Goal: Information Seeking & Learning: Learn about a topic

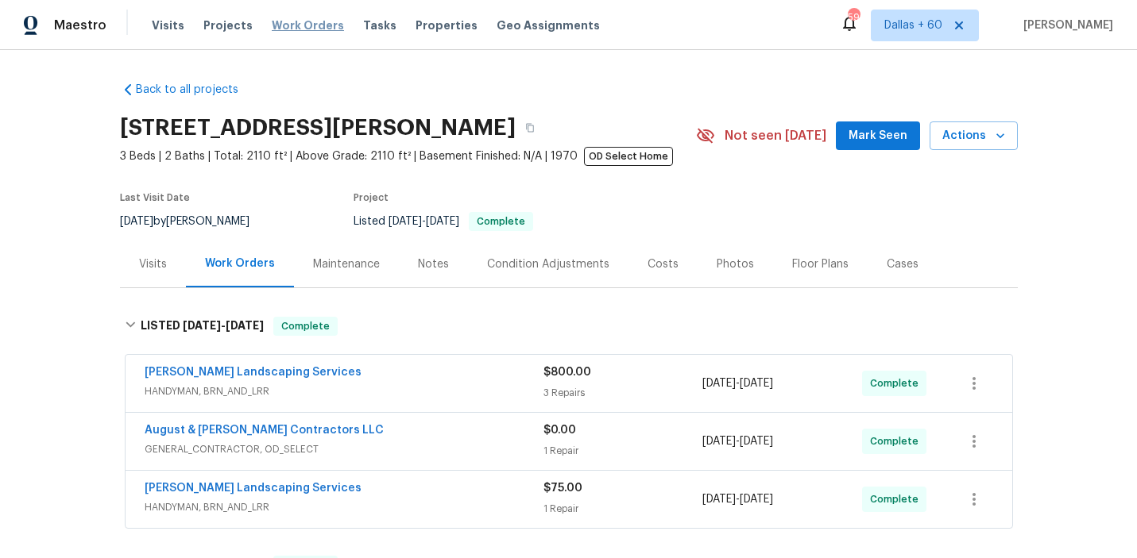
click at [299, 21] on span "Work Orders" at bounding box center [308, 25] width 72 height 16
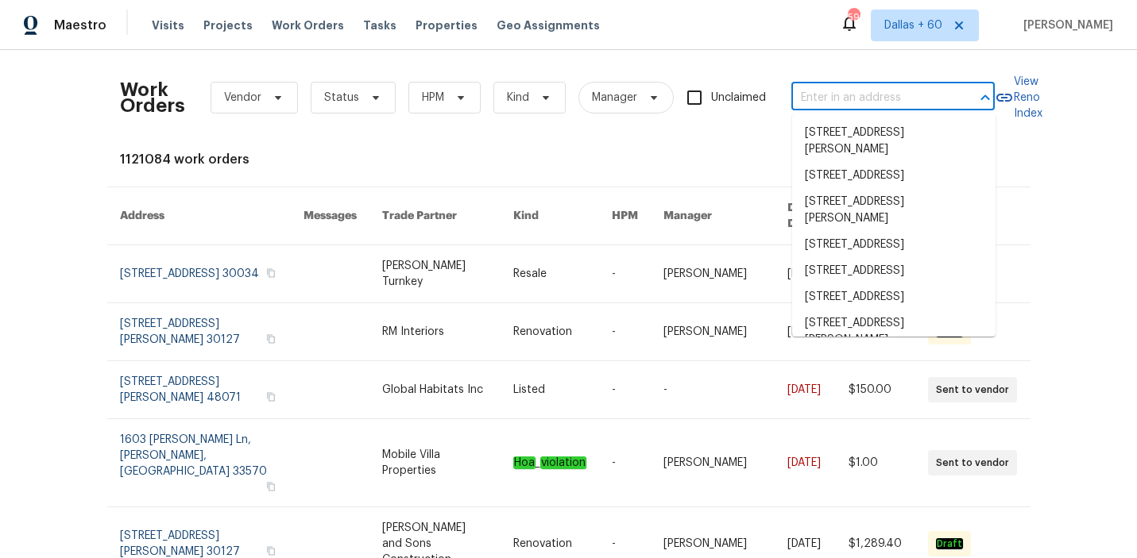
click at [871, 103] on input "text" at bounding box center [870, 98] width 159 height 25
paste input "[STREET_ADDRESS][PERSON_NAME][PERSON_NAME]"
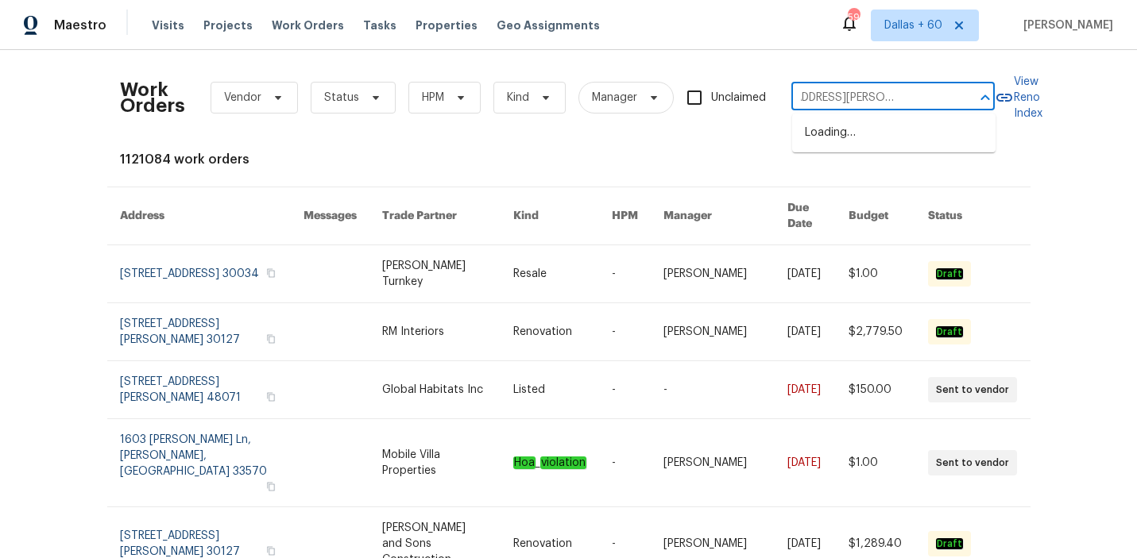
scroll to position [0, 50]
type input "[STREET_ADDRESS][PERSON_NAME][PERSON_NAME]"
click at [871, 134] on li "[STREET_ADDRESS][PERSON_NAME][PERSON_NAME]" at bounding box center [893, 141] width 203 height 43
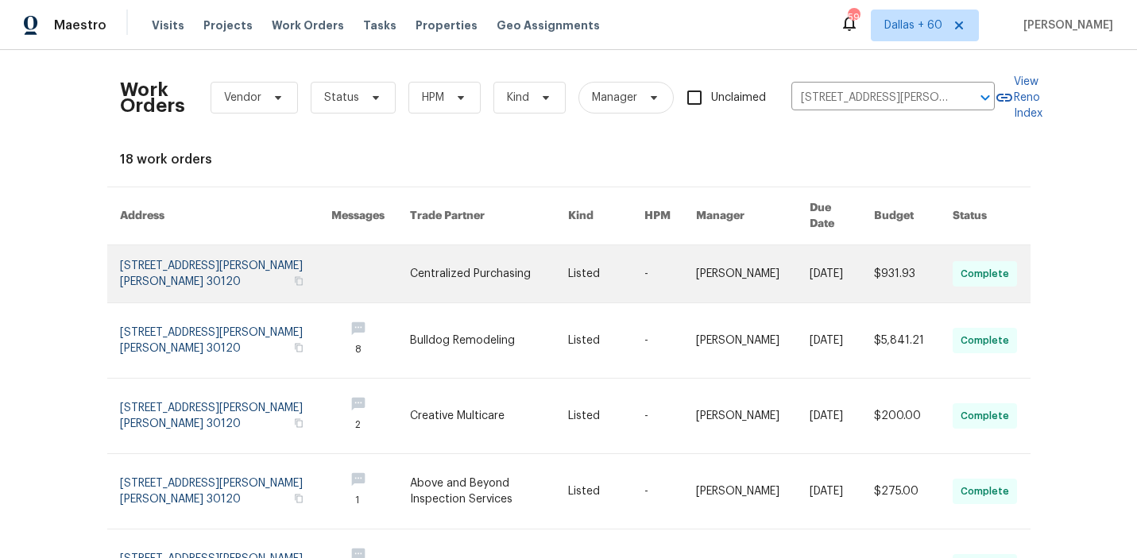
click at [516, 253] on link at bounding box center [489, 273] width 158 height 57
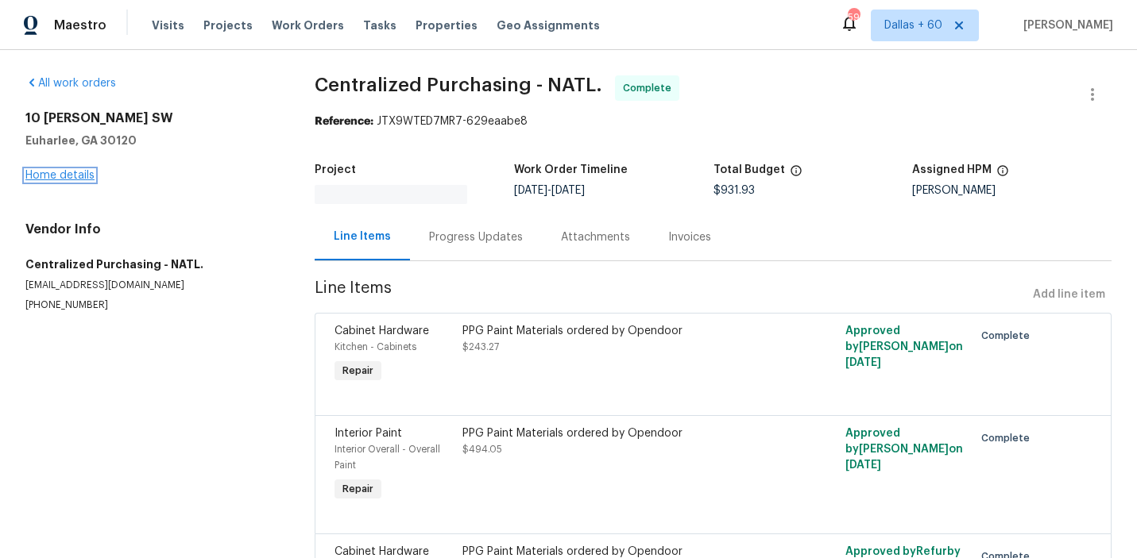
click at [47, 176] on link "Home details" at bounding box center [59, 175] width 69 height 11
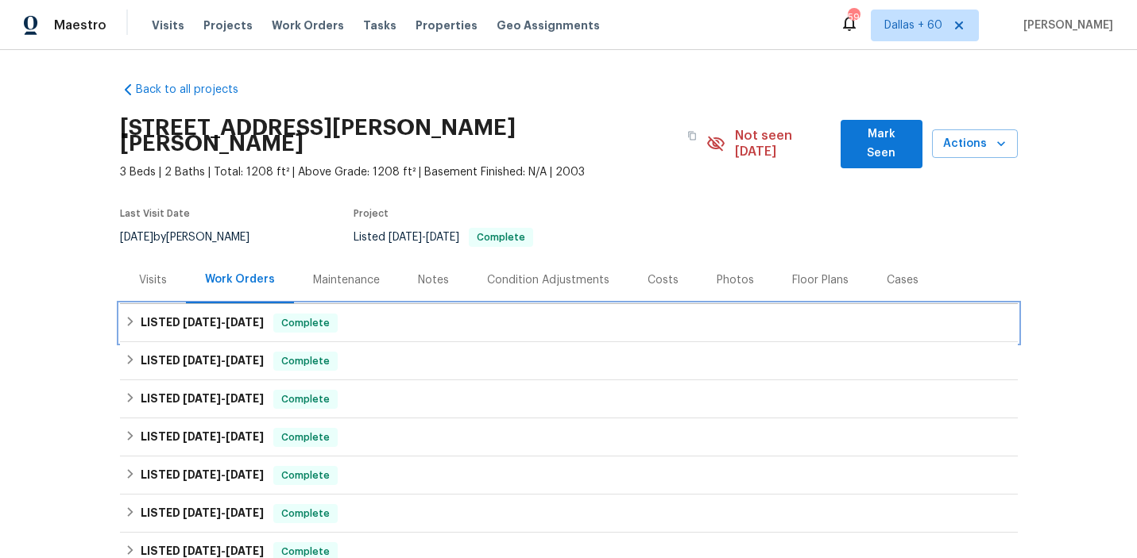
click at [450, 304] on div "LISTED [DATE] - [DATE] Complete" at bounding box center [569, 323] width 898 height 38
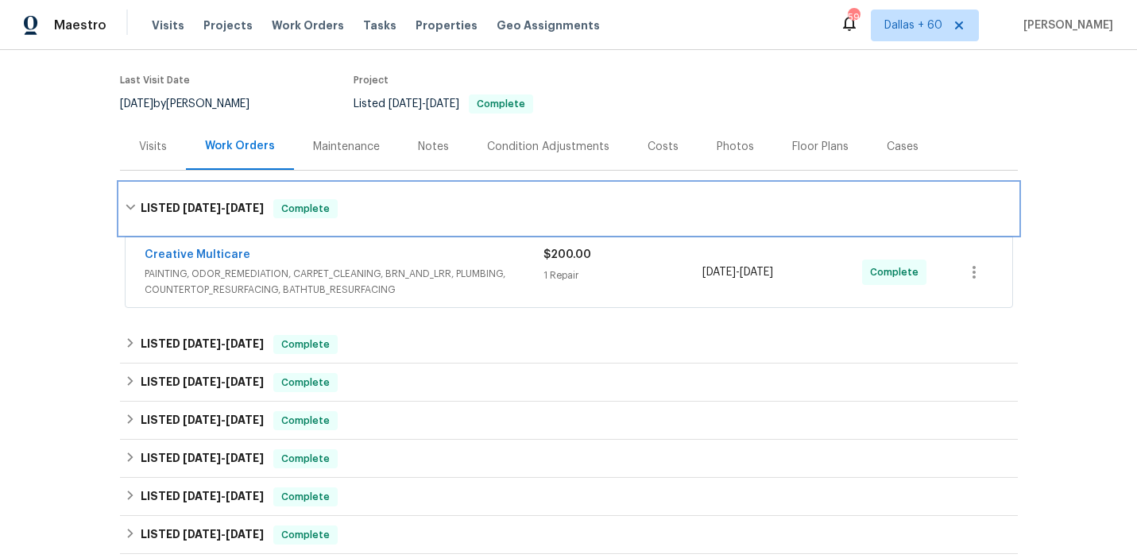
scroll to position [135, 0]
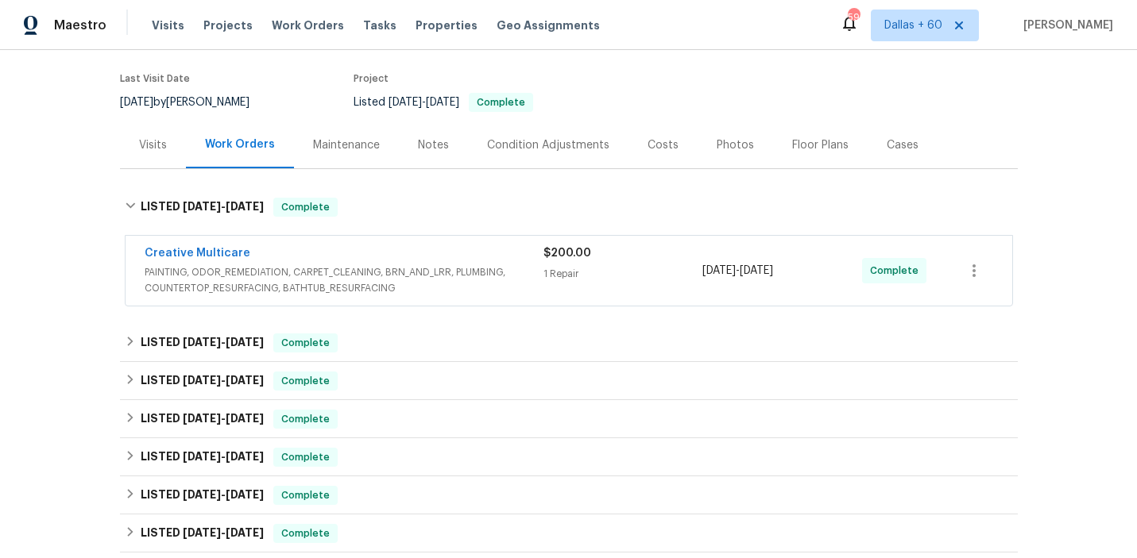
click at [527, 280] on div "Creative Multicare PAINTING, ODOR_REMEDIATION, CARPET_CLEANING, BRN_AND_LRR, PL…" at bounding box center [569, 271] width 886 height 70
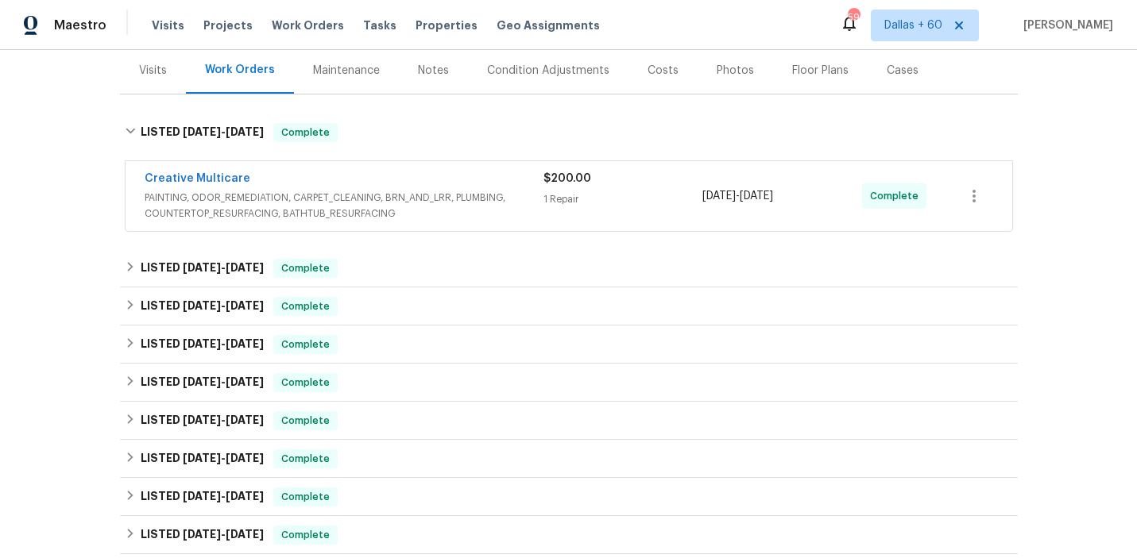
scroll to position [211, 0]
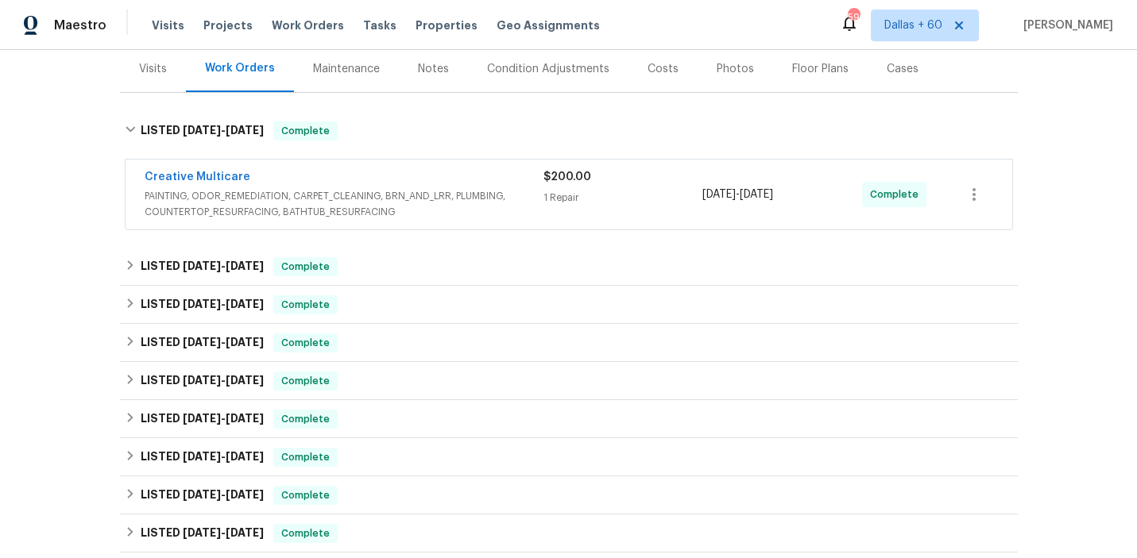
click at [496, 197] on span "PAINTING, ODOR_REMEDIATION, CARPET_CLEANING, BRN_AND_LRR, PLUMBING, COUNTERTOP_…" at bounding box center [344, 204] width 399 height 32
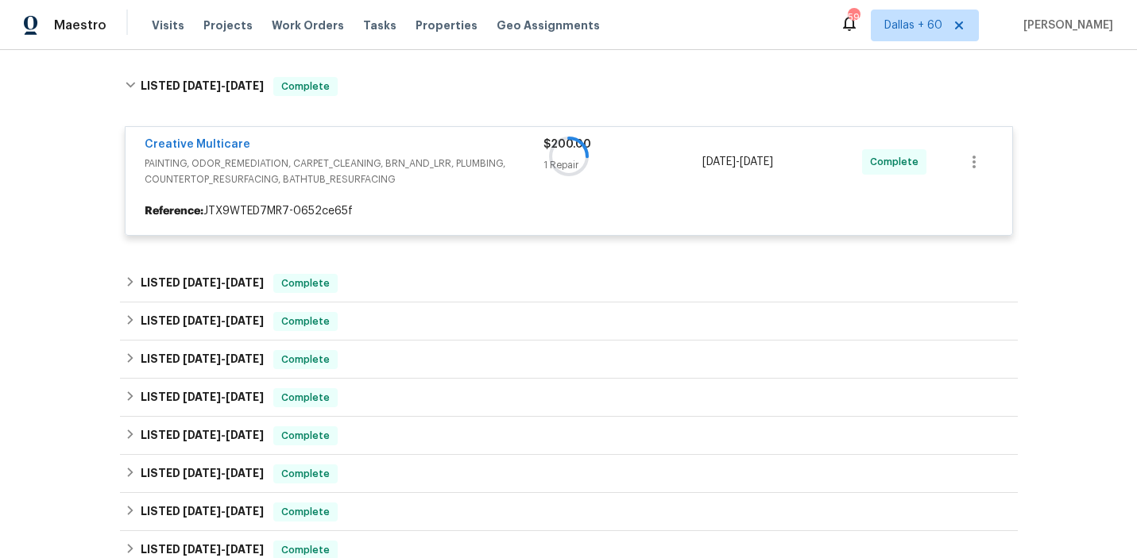
scroll to position [267, 0]
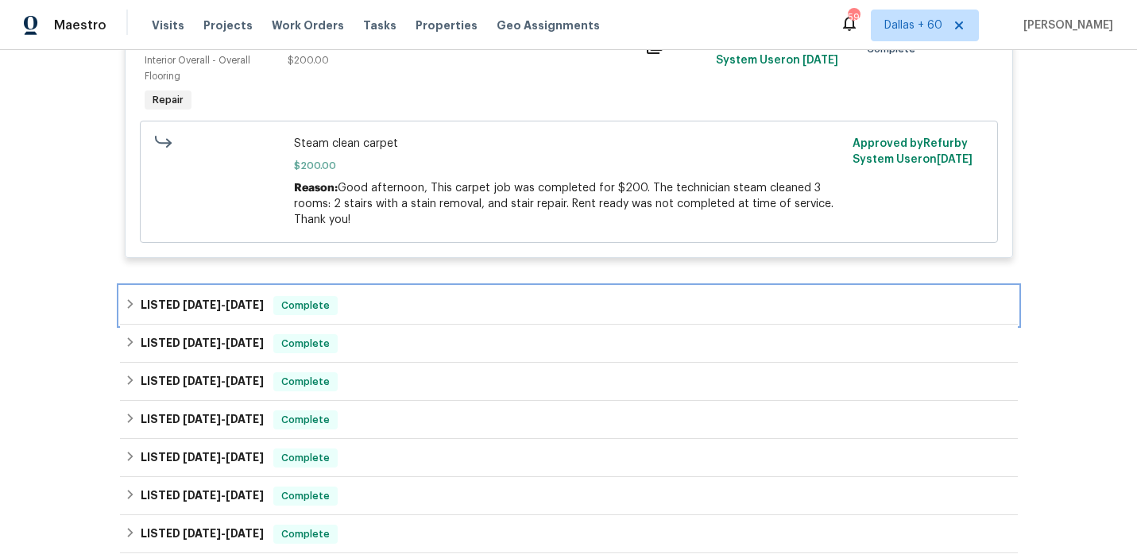
click at [491, 296] on div "LISTED [DATE] - [DATE] Complete" at bounding box center [569, 305] width 888 height 19
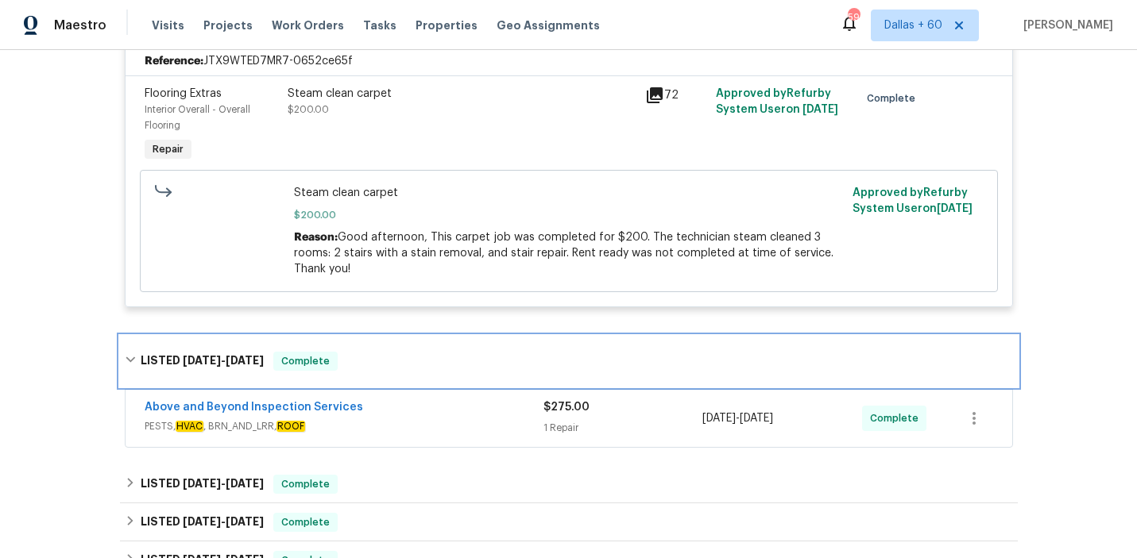
scroll to position [575, 0]
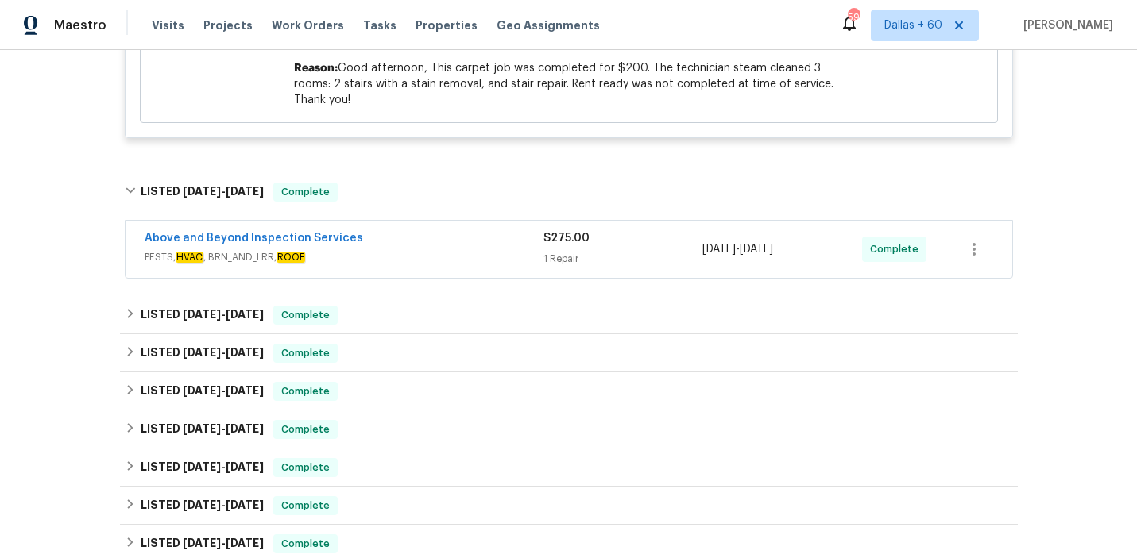
click at [485, 230] on div "Above and Beyond Inspection Services" at bounding box center [344, 239] width 399 height 19
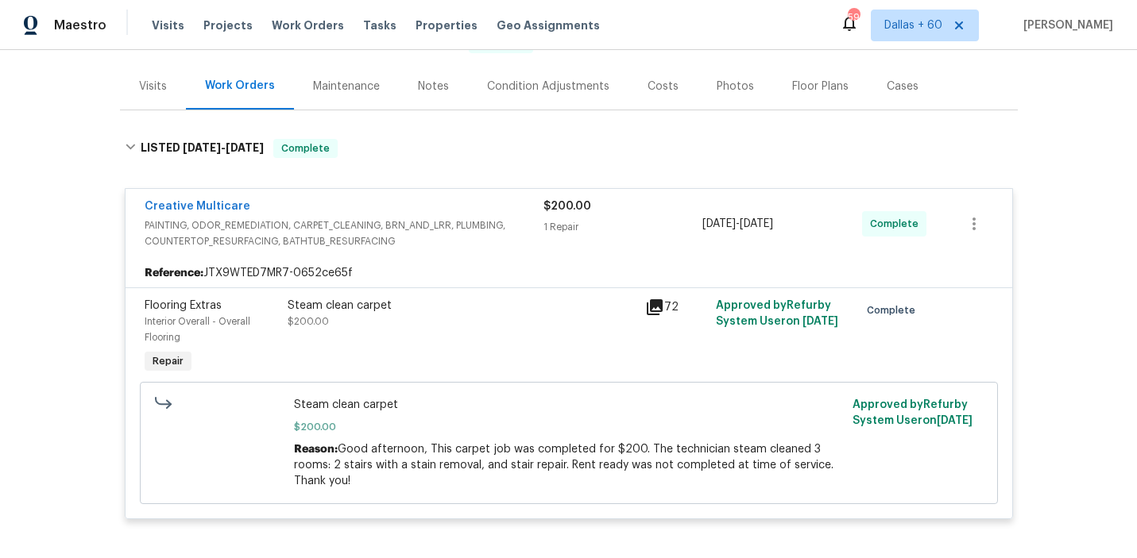
scroll to position [177, 0]
